Goal: Task Accomplishment & Management: Complete application form

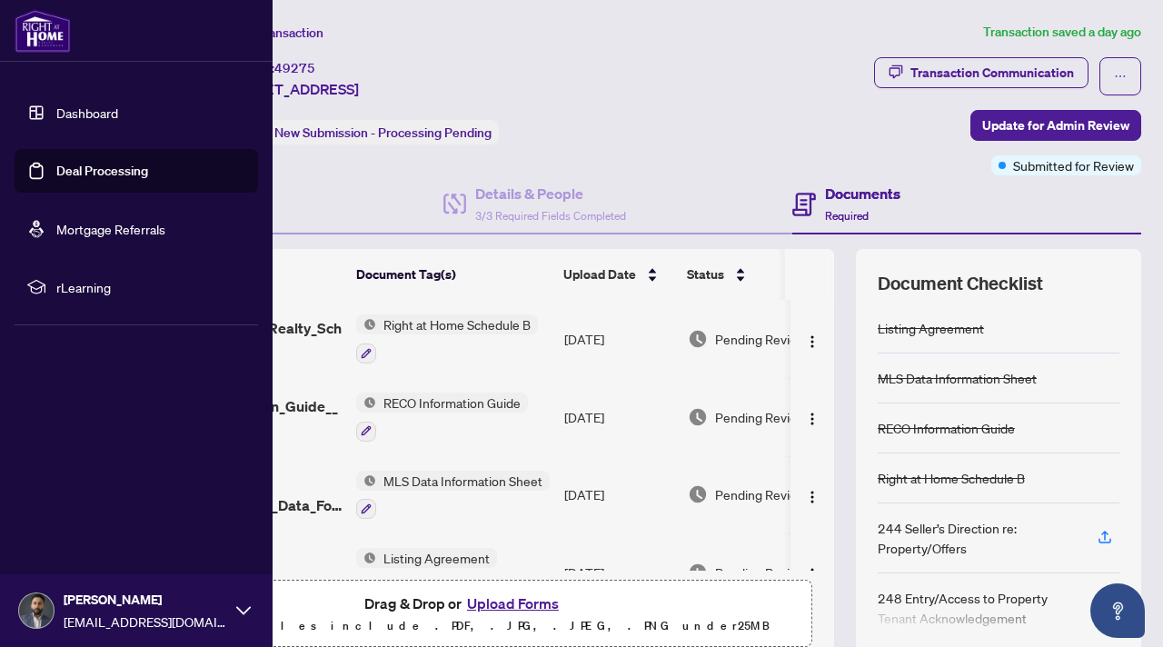
click at [101, 170] on link "Deal Processing" at bounding box center [102, 171] width 92 height 16
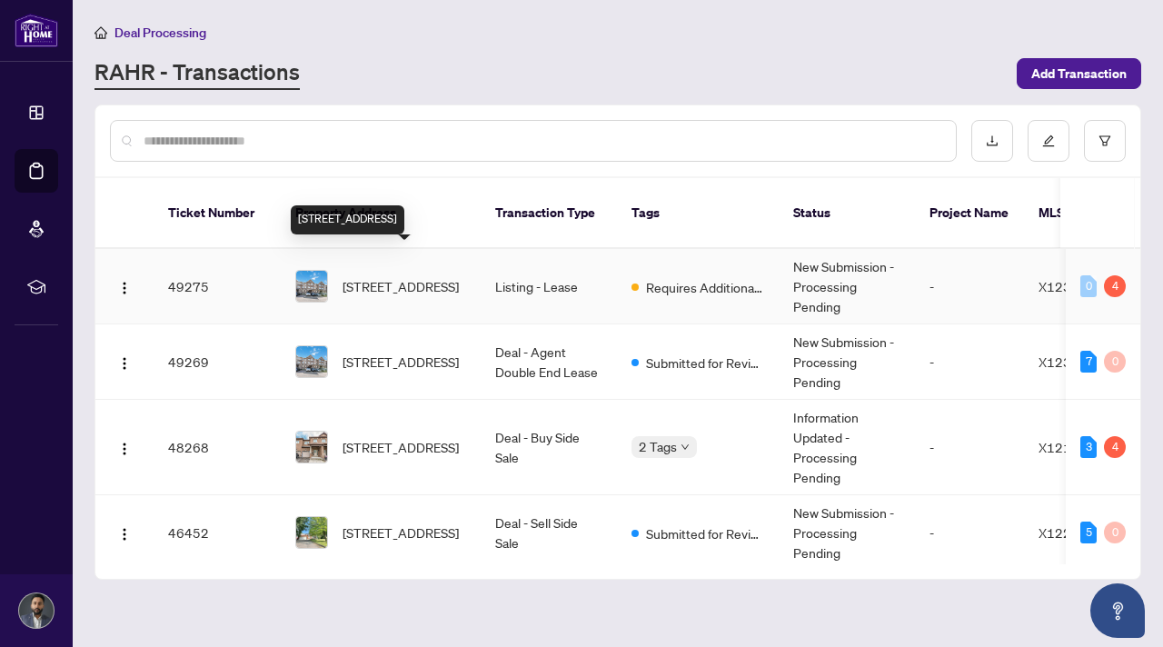
click at [450, 276] on span "[STREET_ADDRESS]" at bounding box center [401, 286] width 116 height 20
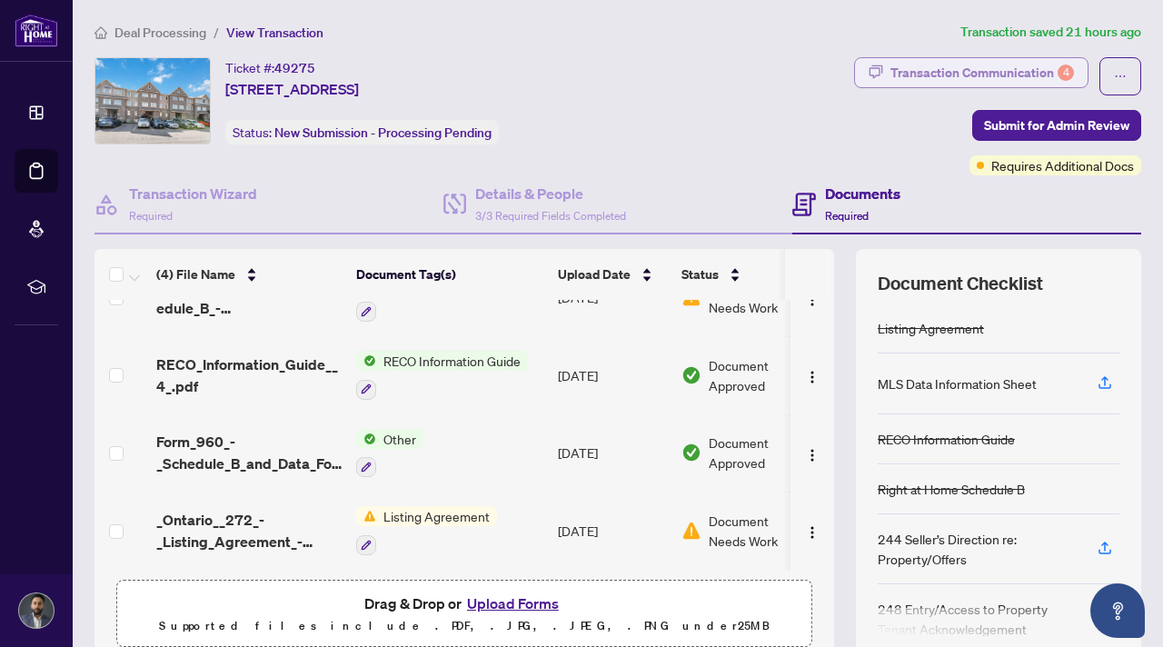
click at [944, 65] on div "Transaction Communication 4" at bounding box center [983, 72] width 184 height 29
type textarea "**********"
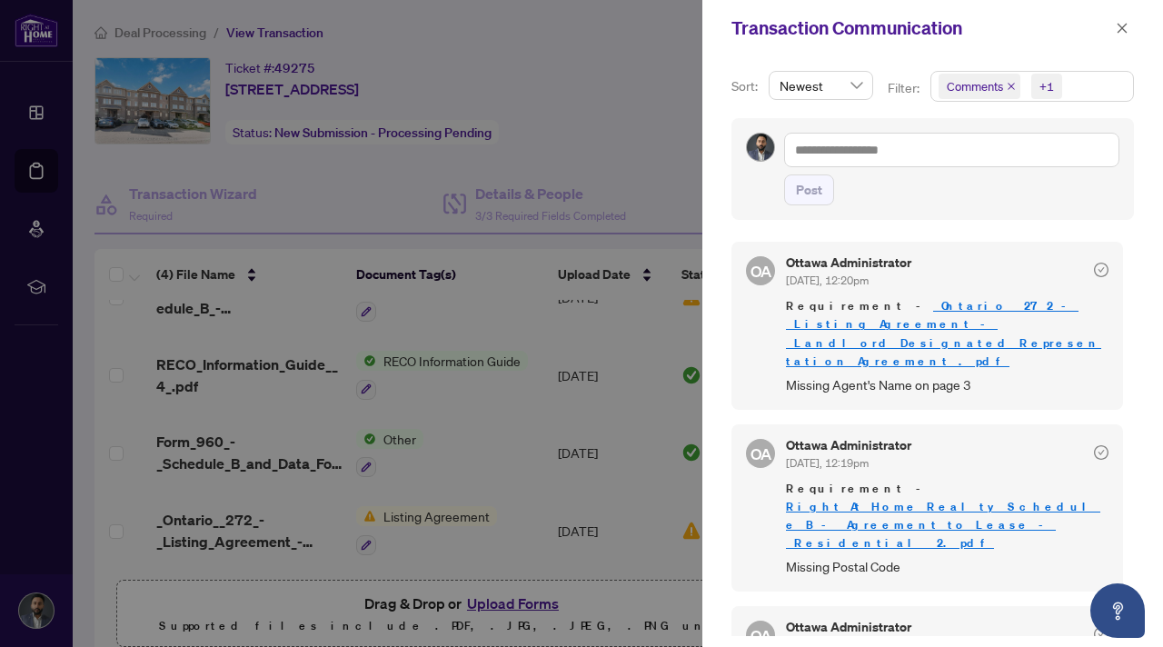
click at [590, 130] on div at bounding box center [581, 323] width 1163 height 647
click at [1122, 29] on icon "close" at bounding box center [1122, 28] width 13 height 13
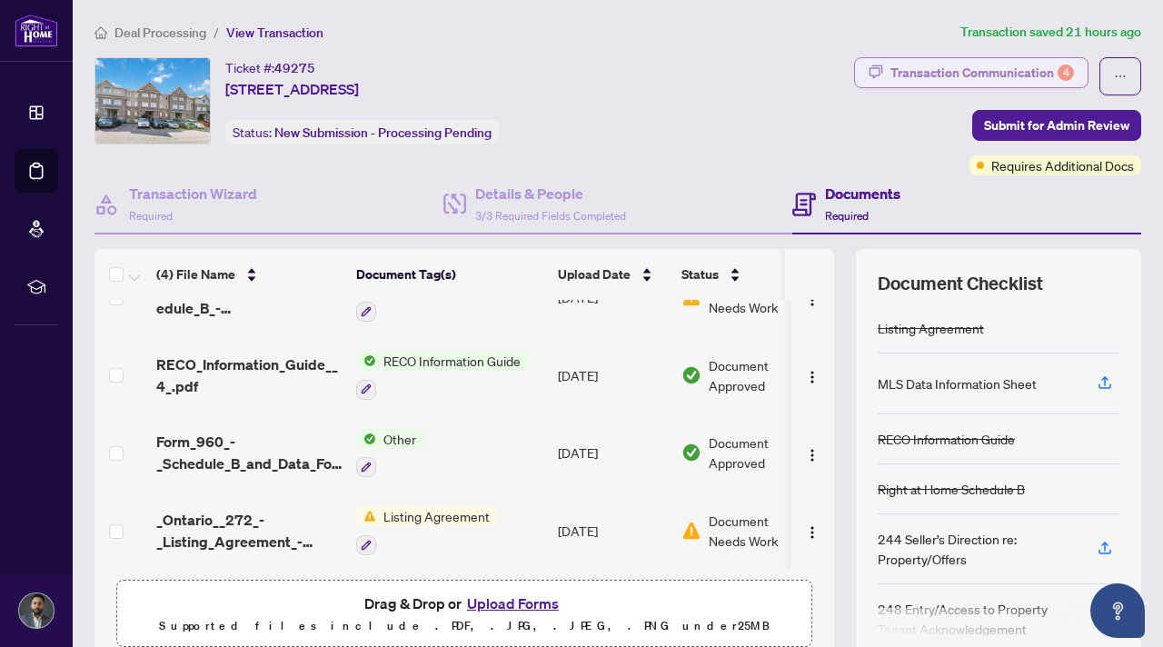
click at [995, 68] on div "Transaction Communication 4" at bounding box center [983, 72] width 184 height 29
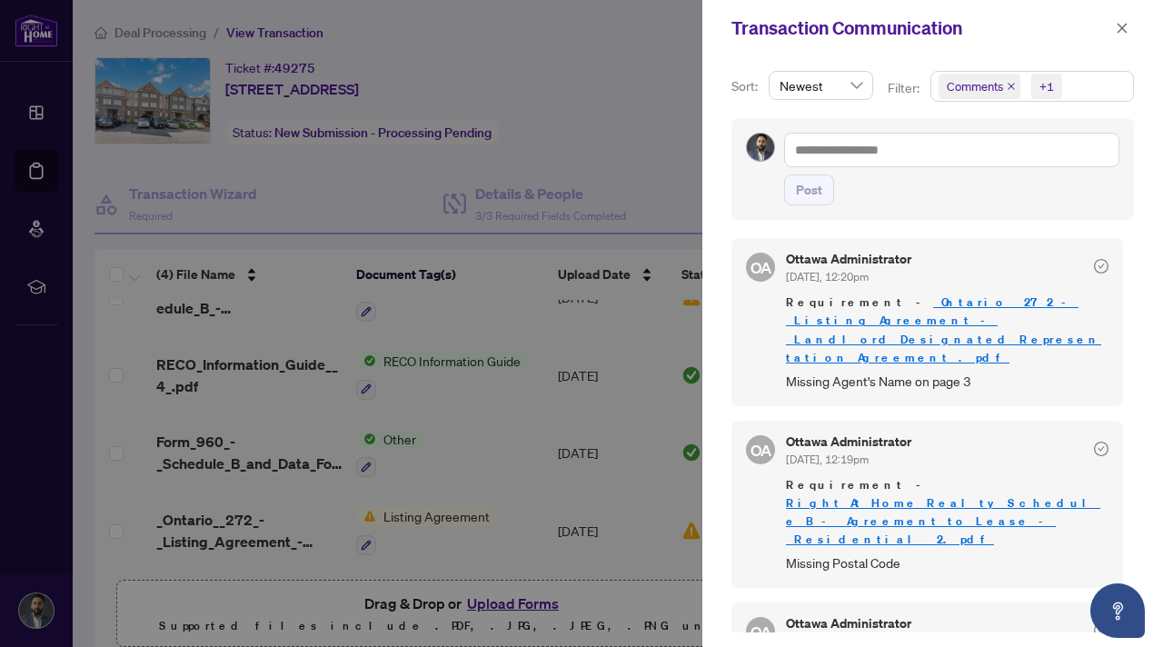
click at [606, 129] on div at bounding box center [581, 323] width 1163 height 647
click at [1124, 30] on icon "close" at bounding box center [1123, 28] width 10 height 10
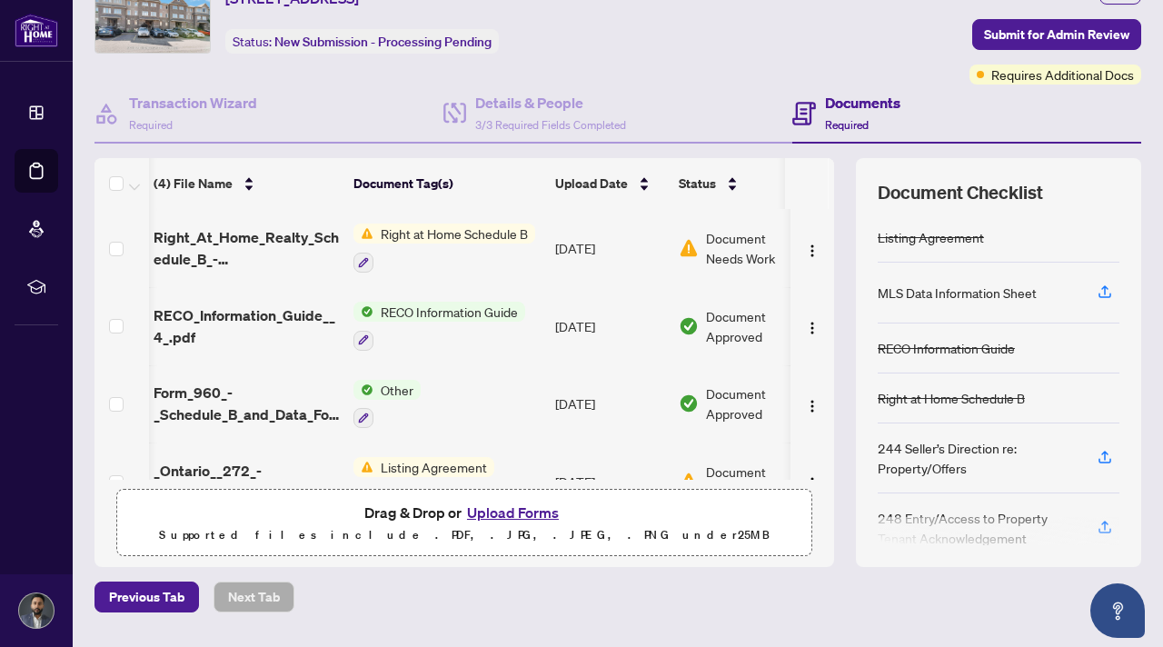
scroll to position [90, 0]
click at [446, 244] on div "Right at Home Schedule B" at bounding box center [445, 249] width 182 height 49
click at [515, 510] on button "Upload Forms" at bounding box center [513, 514] width 103 height 24
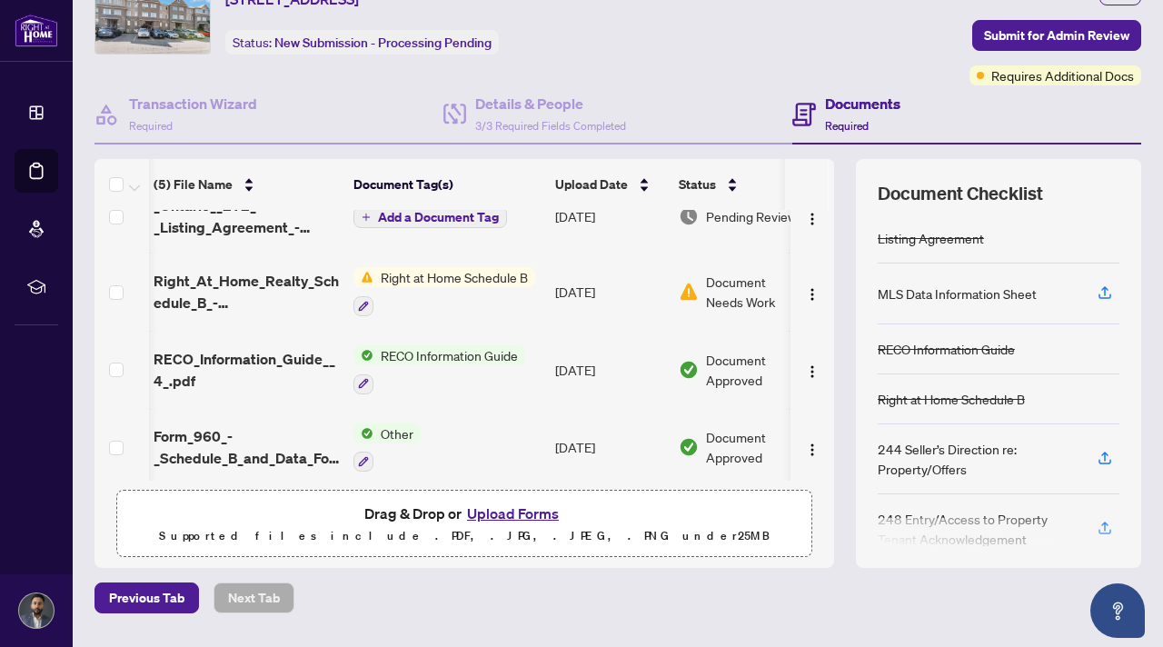
scroll to position [0, 3]
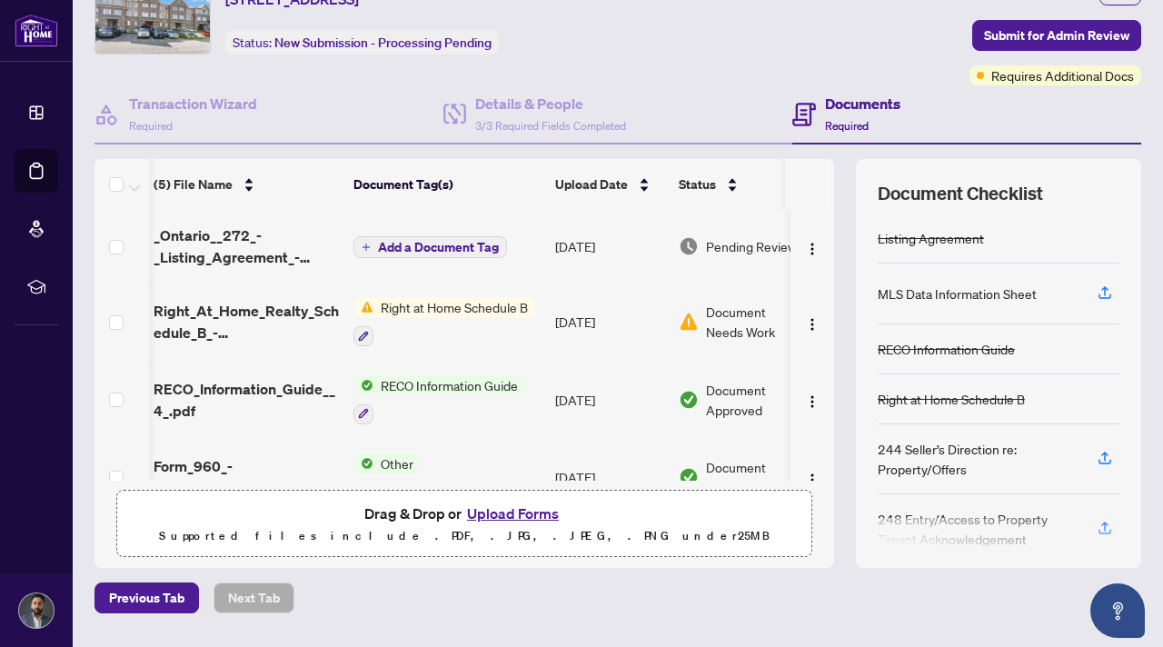
click at [490, 513] on button "Upload Forms" at bounding box center [513, 514] width 103 height 24
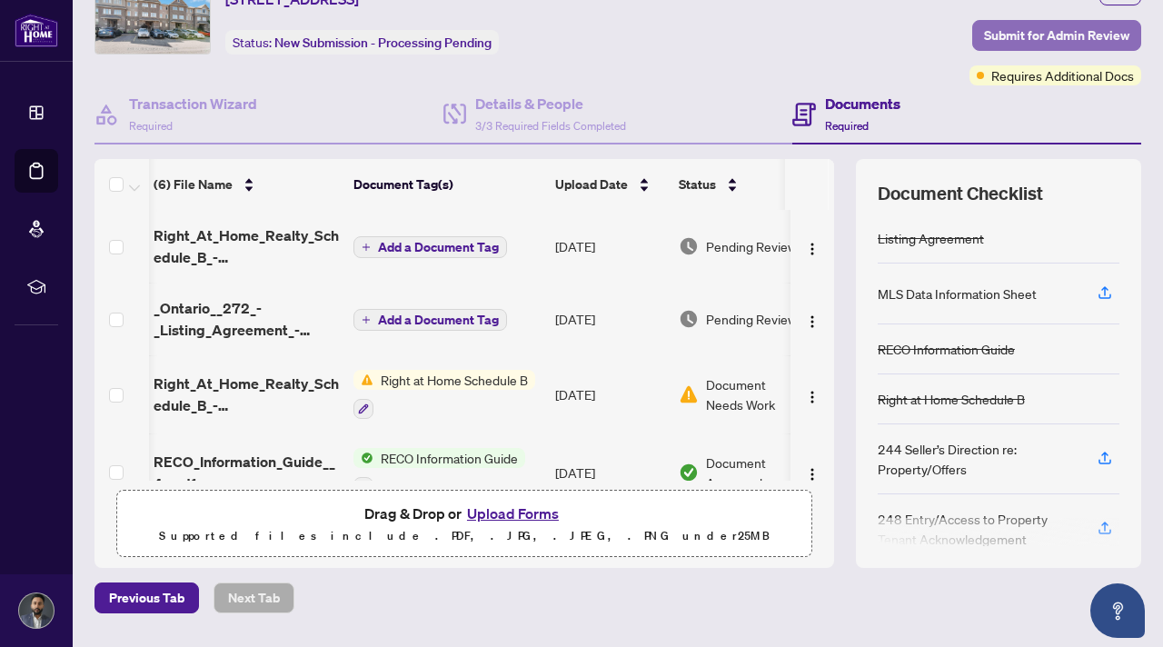
click at [1048, 39] on span "Submit for Admin Review" at bounding box center [1056, 35] width 145 height 29
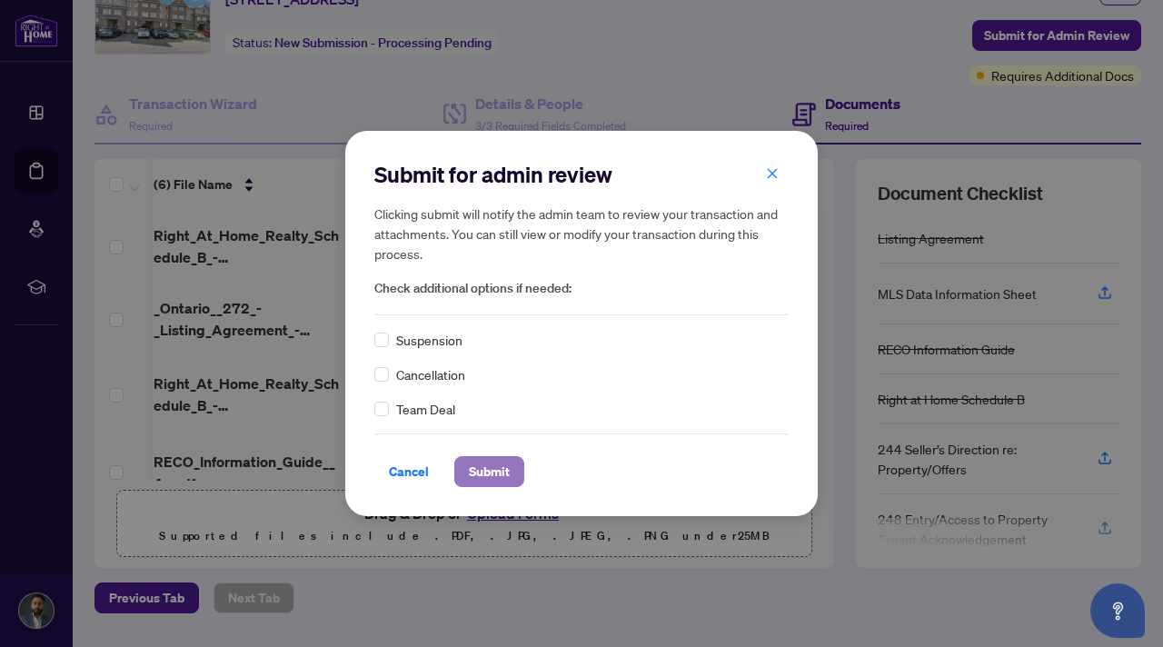
click at [496, 473] on span "Submit" at bounding box center [489, 471] width 41 height 29
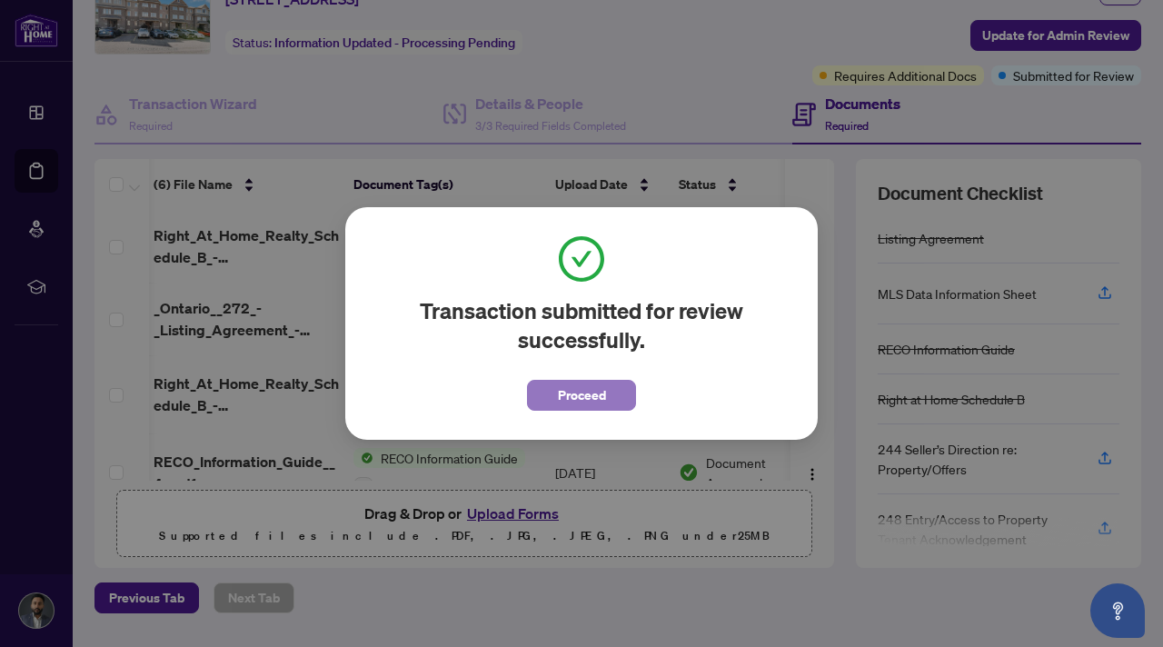
click at [552, 398] on button "Proceed" at bounding box center [581, 395] width 109 height 31
